Goal: Use online tool/utility: Utilize a website feature to perform a specific function

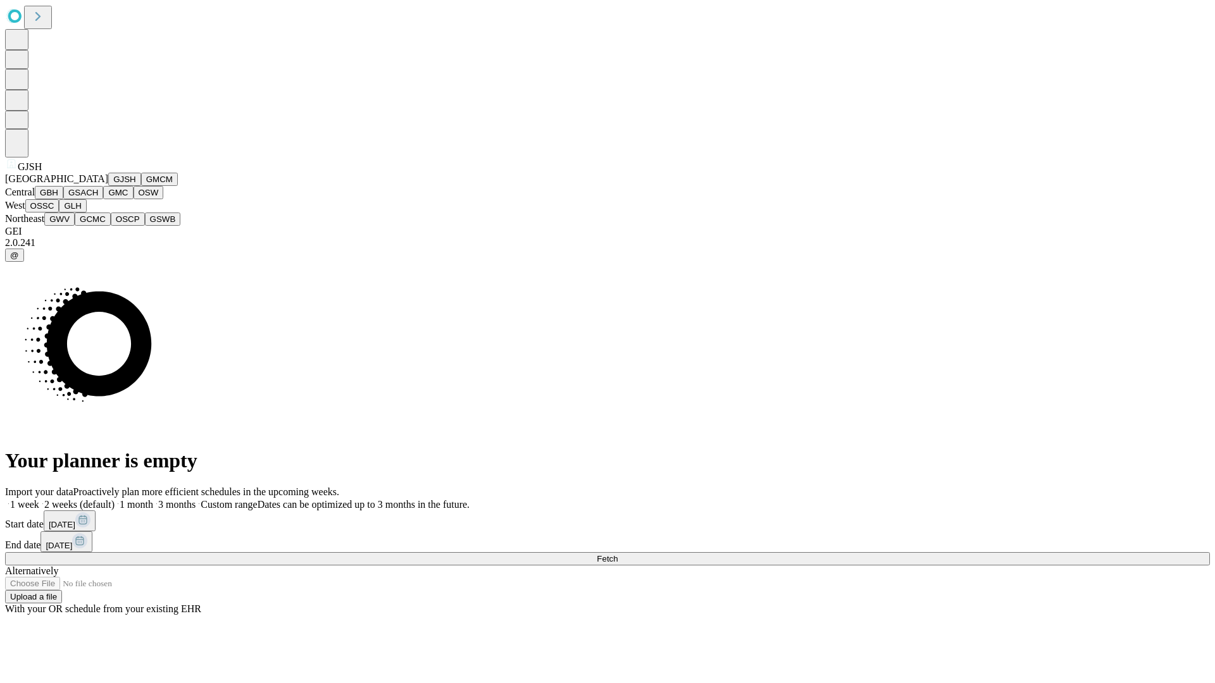
click at [108, 186] on button "GJSH" at bounding box center [124, 179] width 33 height 13
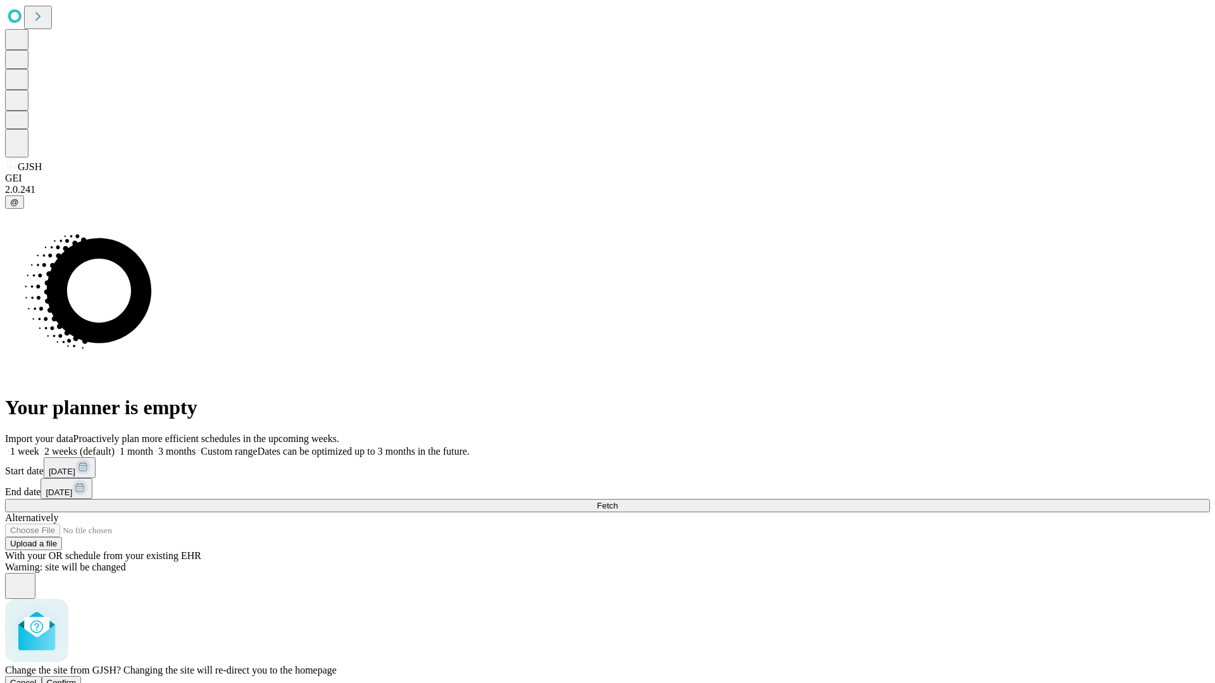
click at [77, 678] on span "Confirm" at bounding box center [62, 682] width 30 height 9
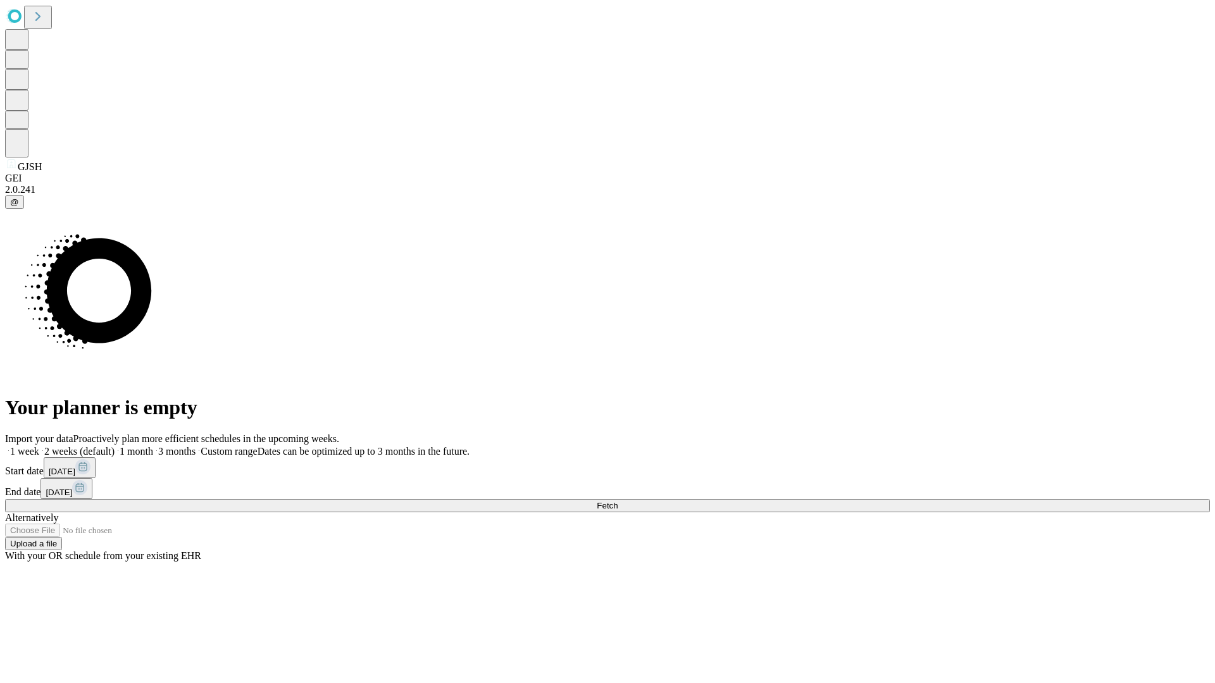
click at [39, 446] on label "1 week" at bounding box center [22, 451] width 34 height 11
click at [617, 501] on span "Fetch" at bounding box center [607, 505] width 21 height 9
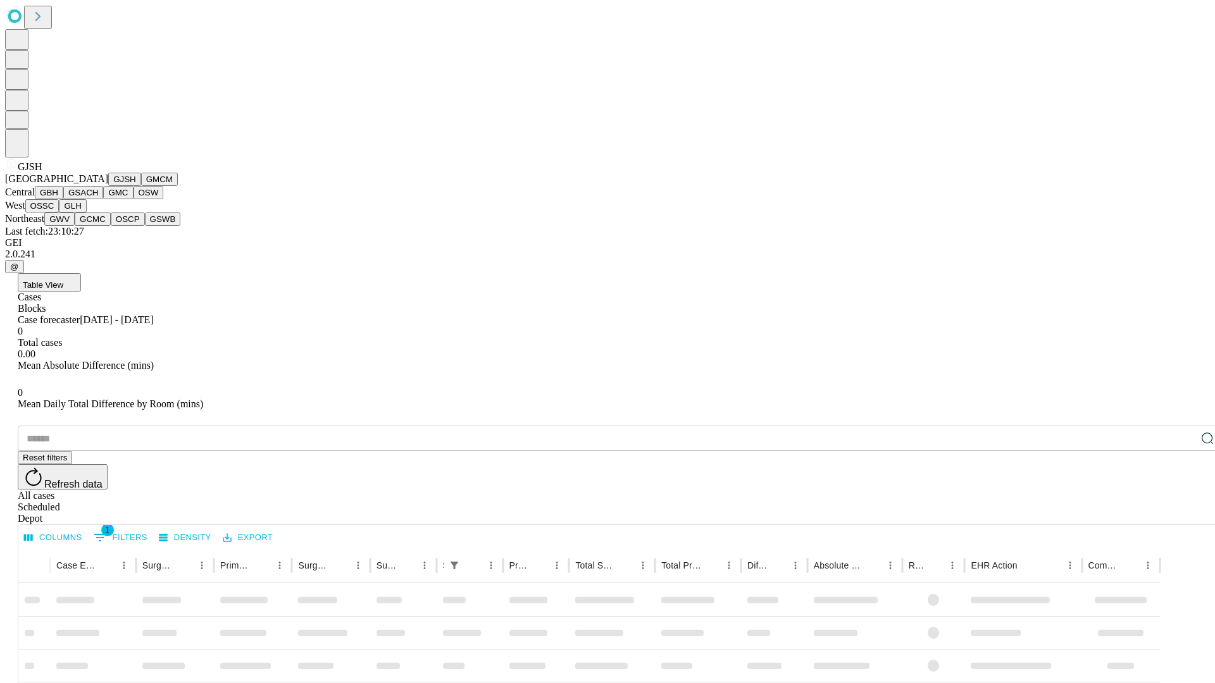
click at [141, 186] on button "GMCM" at bounding box center [159, 179] width 37 height 13
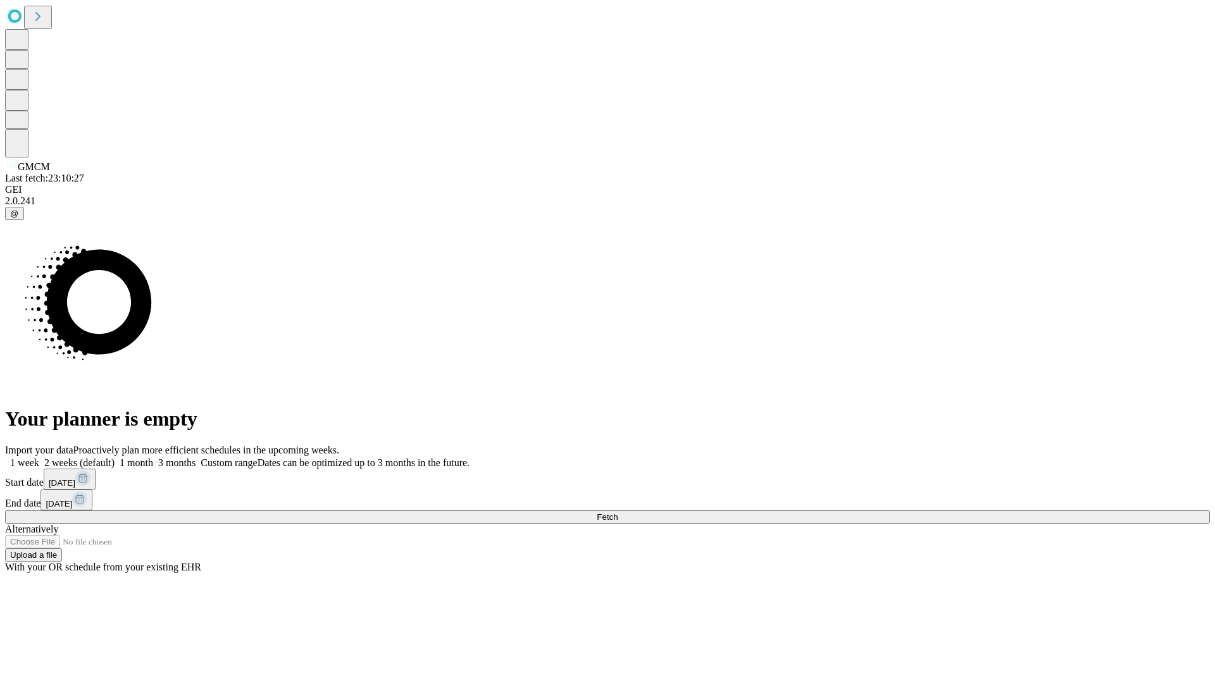
click at [617, 512] on span "Fetch" at bounding box center [607, 516] width 21 height 9
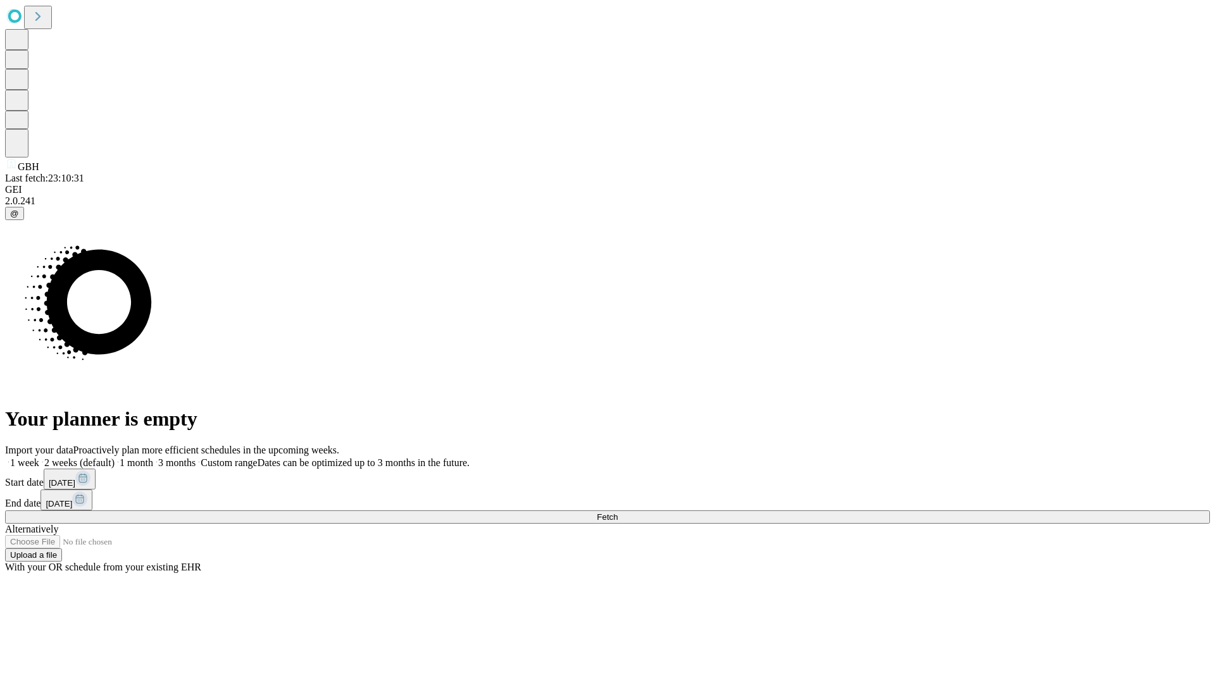
click at [39, 457] on label "1 week" at bounding box center [22, 462] width 34 height 11
click at [617, 512] on span "Fetch" at bounding box center [607, 516] width 21 height 9
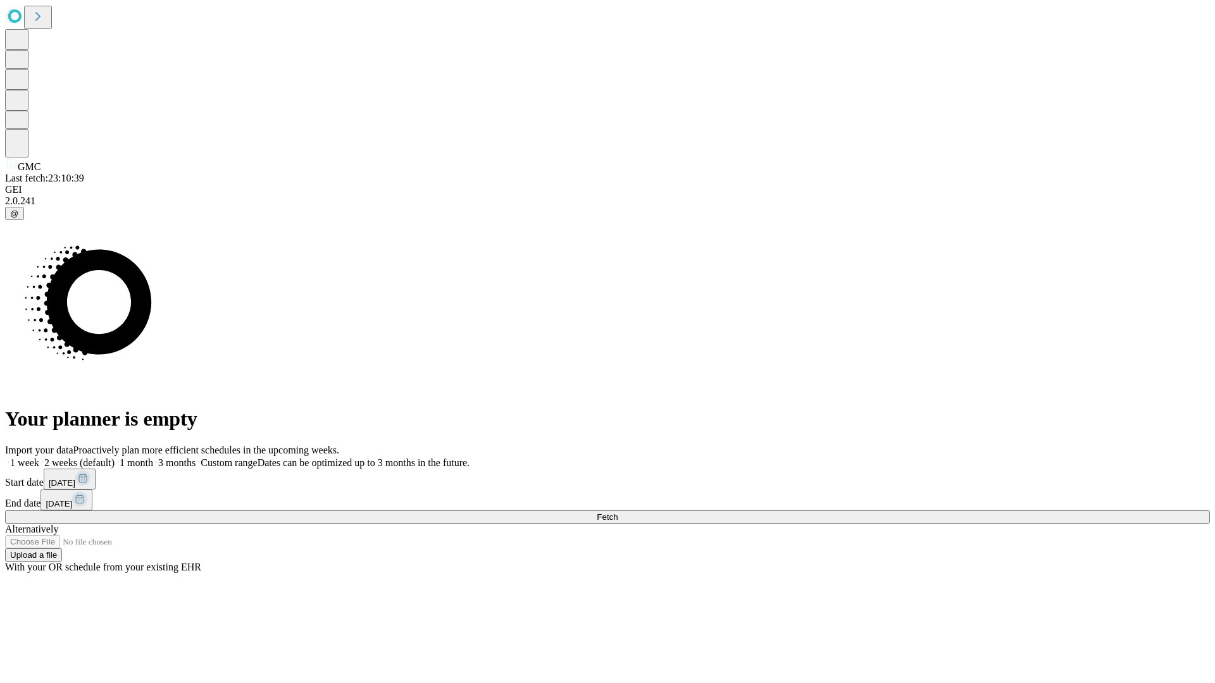
click at [39, 457] on label "1 week" at bounding box center [22, 462] width 34 height 11
click at [617, 512] on span "Fetch" at bounding box center [607, 516] width 21 height 9
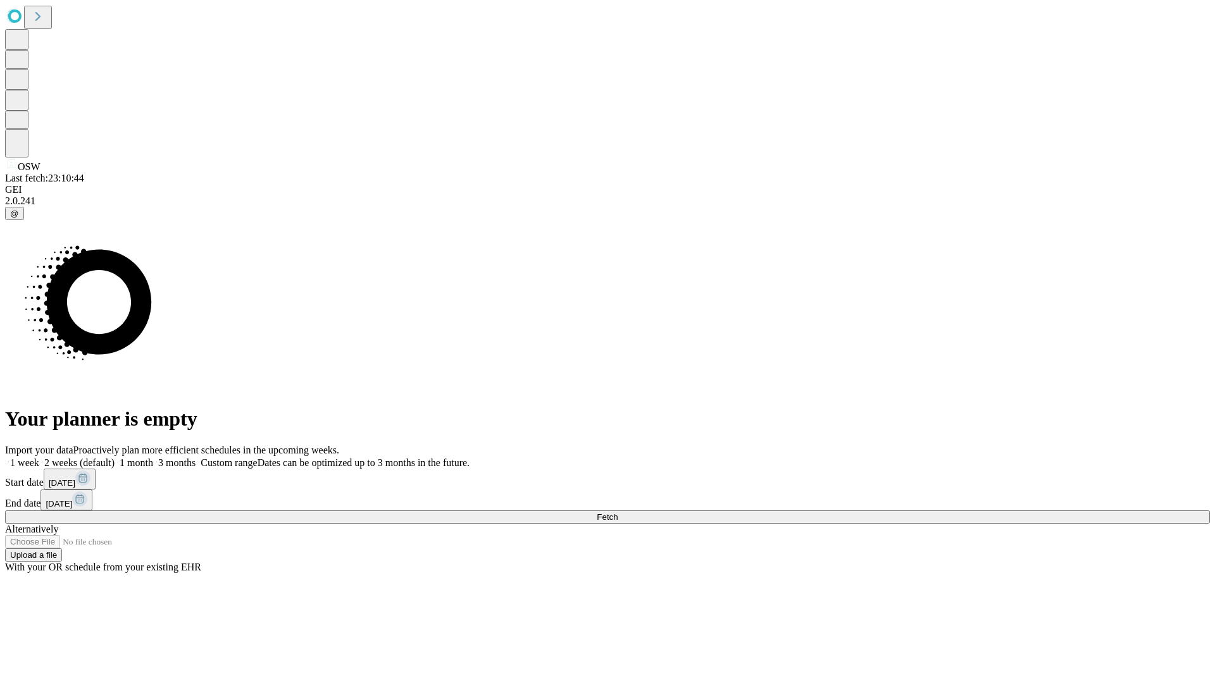
click at [39, 457] on label "1 week" at bounding box center [22, 462] width 34 height 11
click at [617, 512] on span "Fetch" at bounding box center [607, 516] width 21 height 9
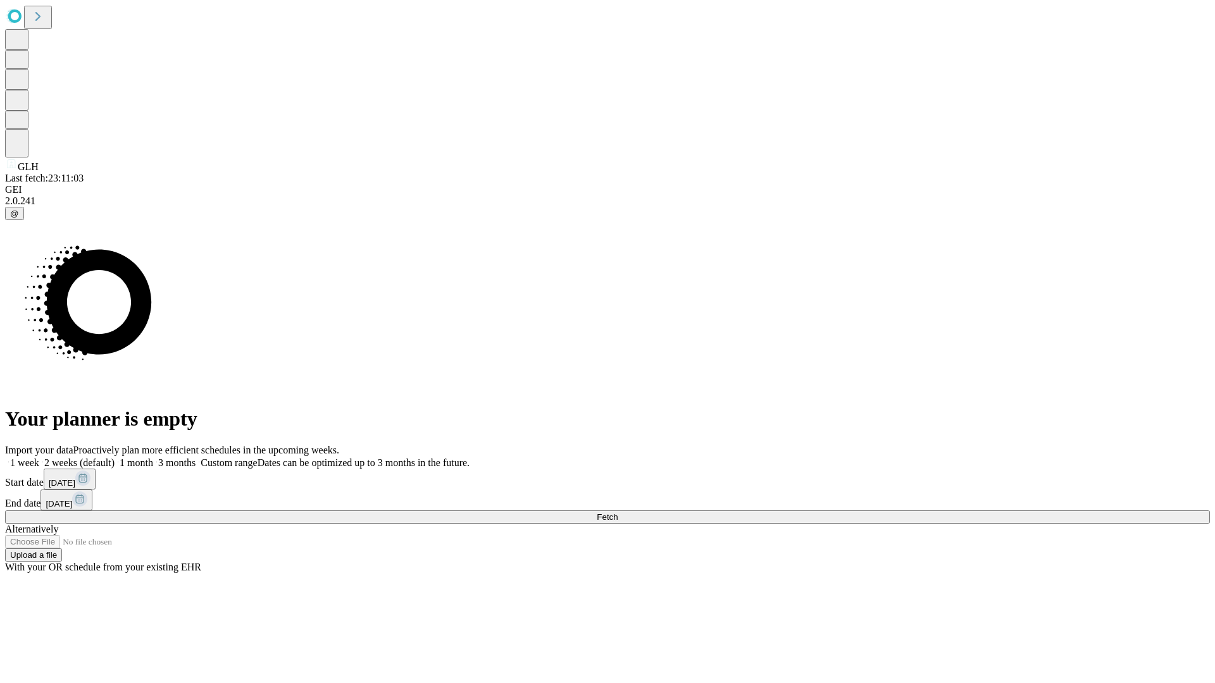
click at [39, 457] on label "1 week" at bounding box center [22, 462] width 34 height 11
click at [617, 512] on span "Fetch" at bounding box center [607, 516] width 21 height 9
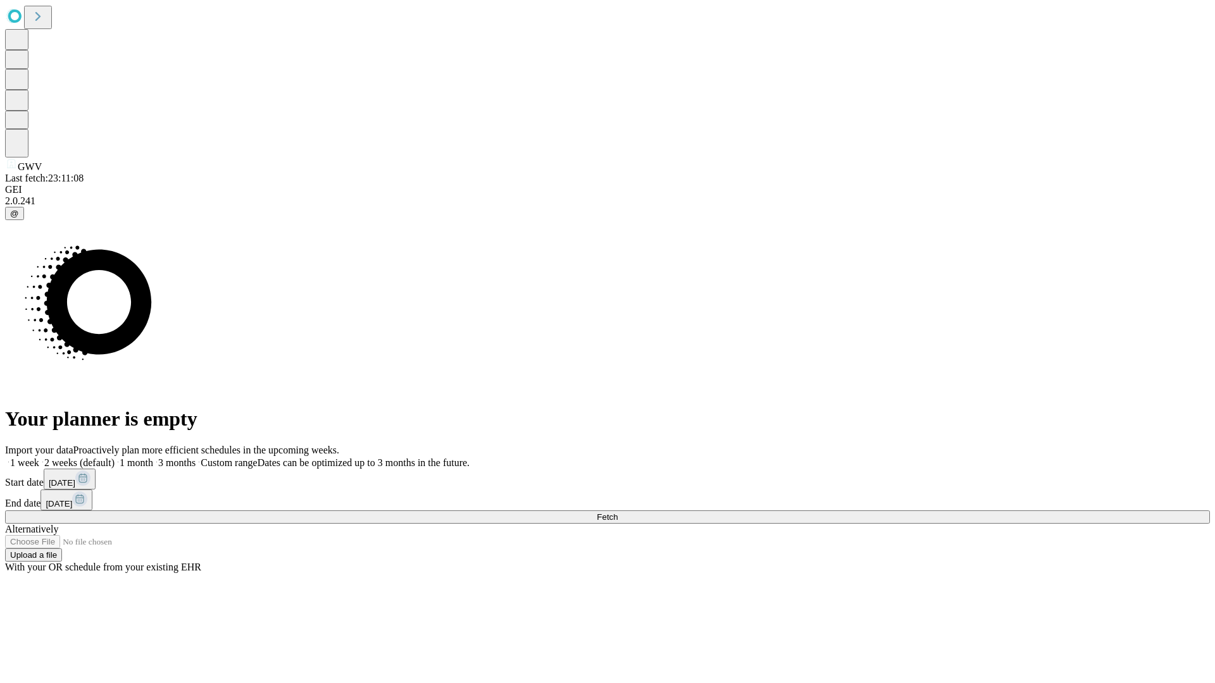
click at [39, 457] on label "1 week" at bounding box center [22, 462] width 34 height 11
click at [617, 512] on span "Fetch" at bounding box center [607, 516] width 21 height 9
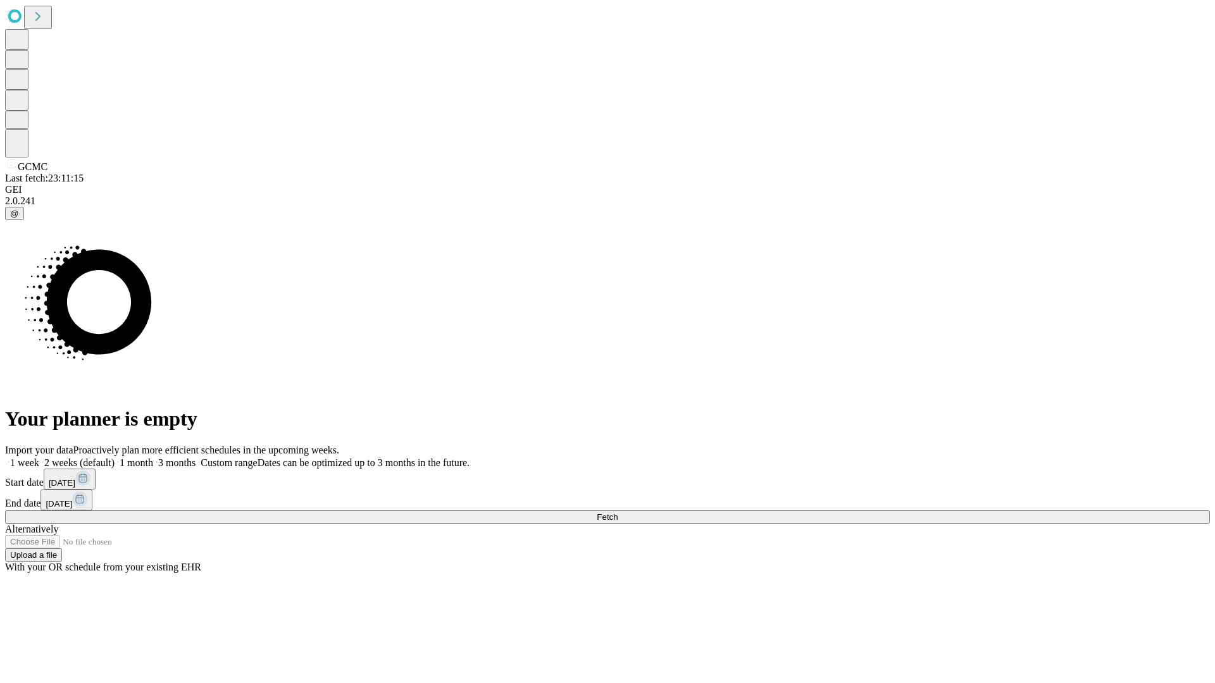
click at [39, 457] on label "1 week" at bounding box center [22, 462] width 34 height 11
click at [617, 512] on span "Fetch" at bounding box center [607, 516] width 21 height 9
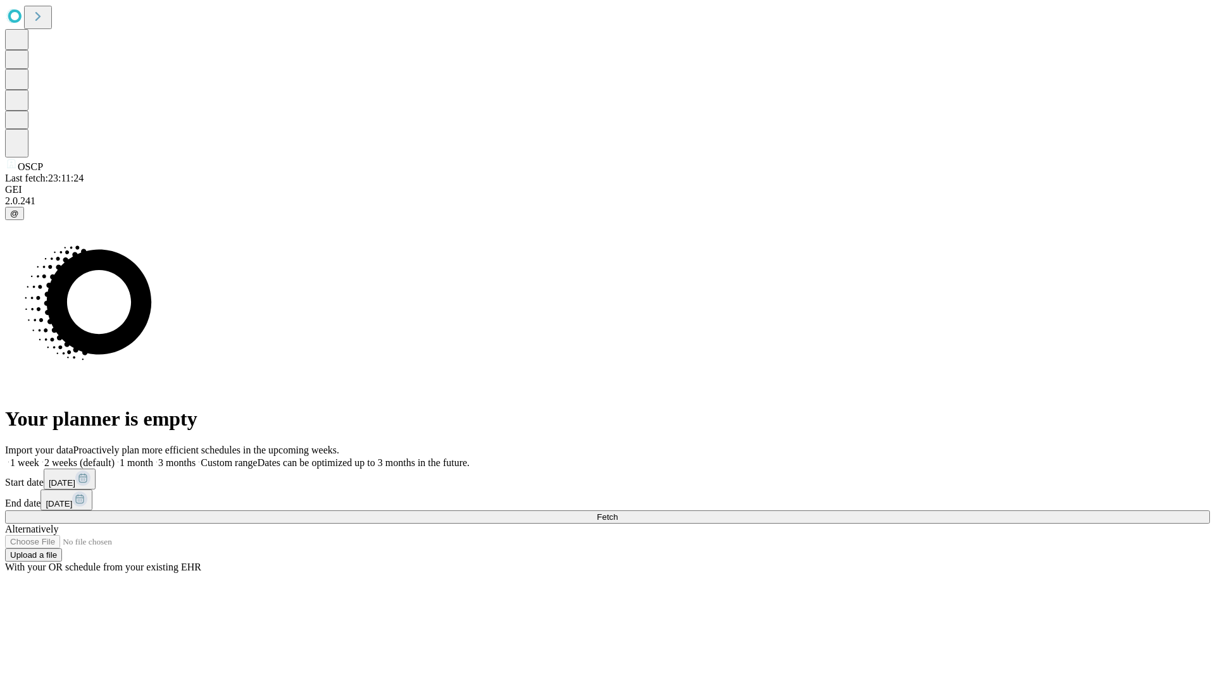
click at [39, 457] on label "1 week" at bounding box center [22, 462] width 34 height 11
click at [617, 512] on span "Fetch" at bounding box center [607, 516] width 21 height 9
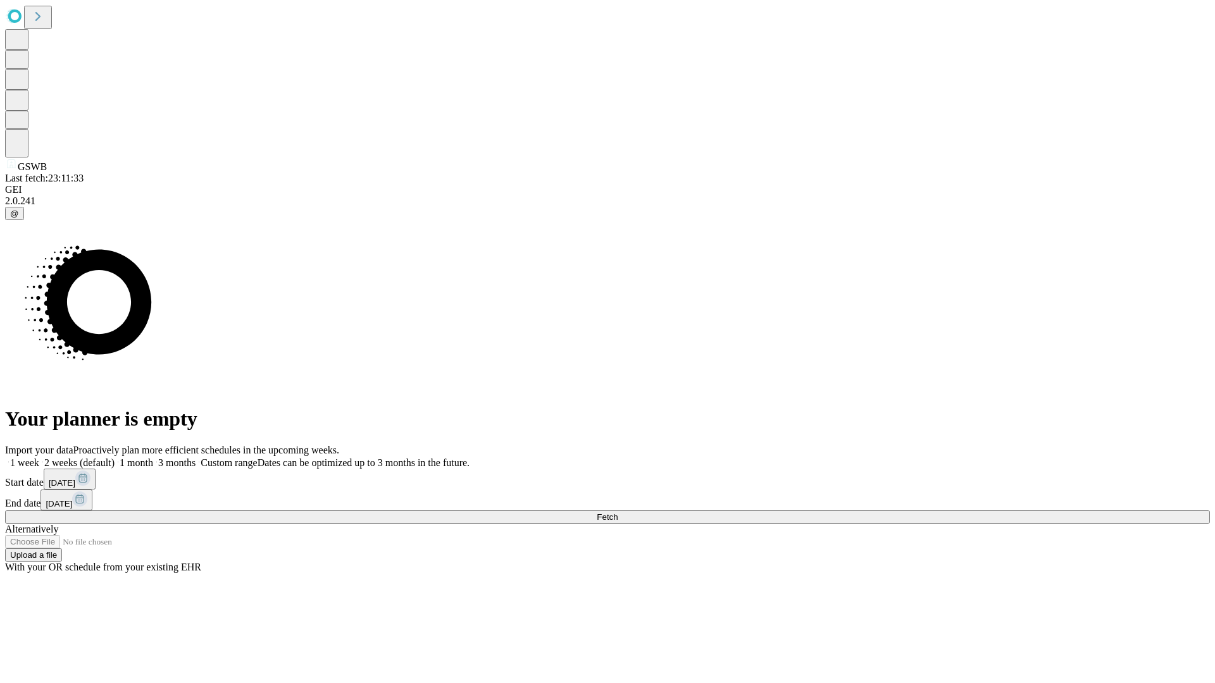
click at [39, 457] on label "1 week" at bounding box center [22, 462] width 34 height 11
click at [617, 512] on span "Fetch" at bounding box center [607, 516] width 21 height 9
